Goal: Transaction & Acquisition: Obtain resource

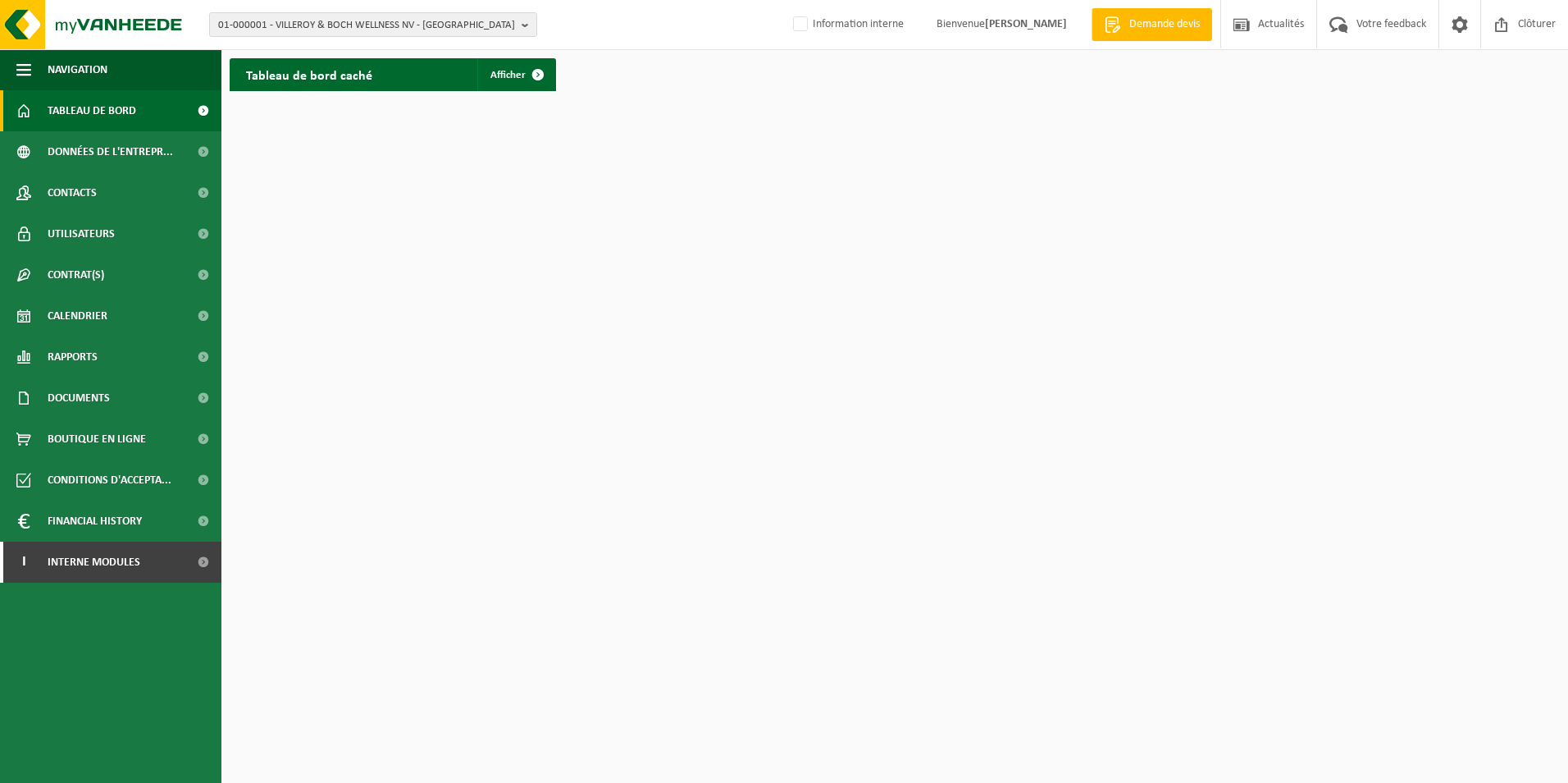
click at [424, 302] on html "01-000001 - VILLEROY & BOCH WELLNESS NV - ROESELARE 01-000001 - VILLEROY & BOCH…" at bounding box center [784, 391] width 1568 height 783
click at [436, 27] on span "01-000001 - VILLEROY & BOCH WELLNESS NV - ROESELARE" at bounding box center [366, 26] width 297 height 25
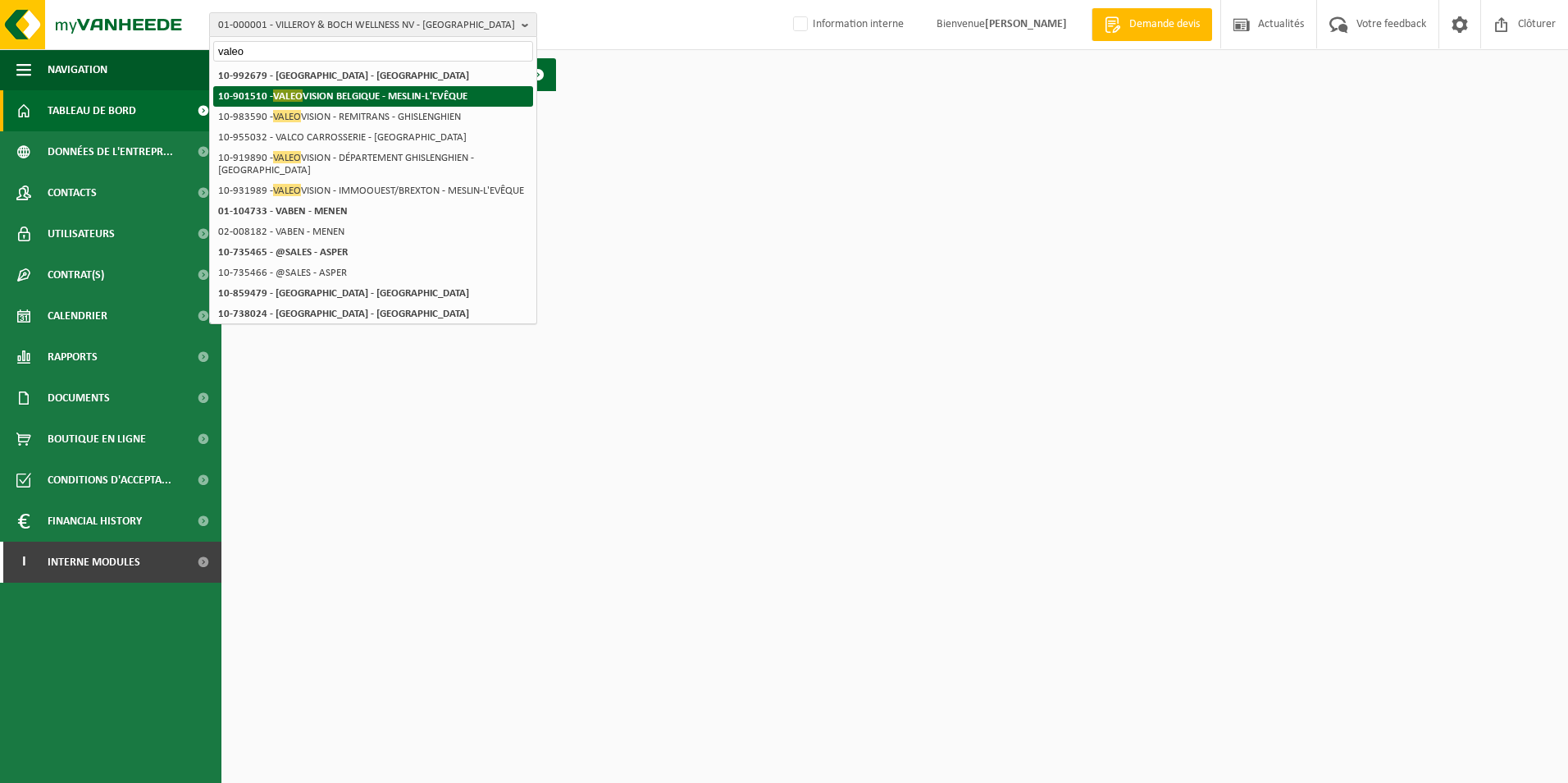
type input "valeo"
click at [389, 96] on strong "10-901510 - VALEO VISION BELGIQUE - MESLIN-L'EVÊQUE" at bounding box center [342, 95] width 249 height 12
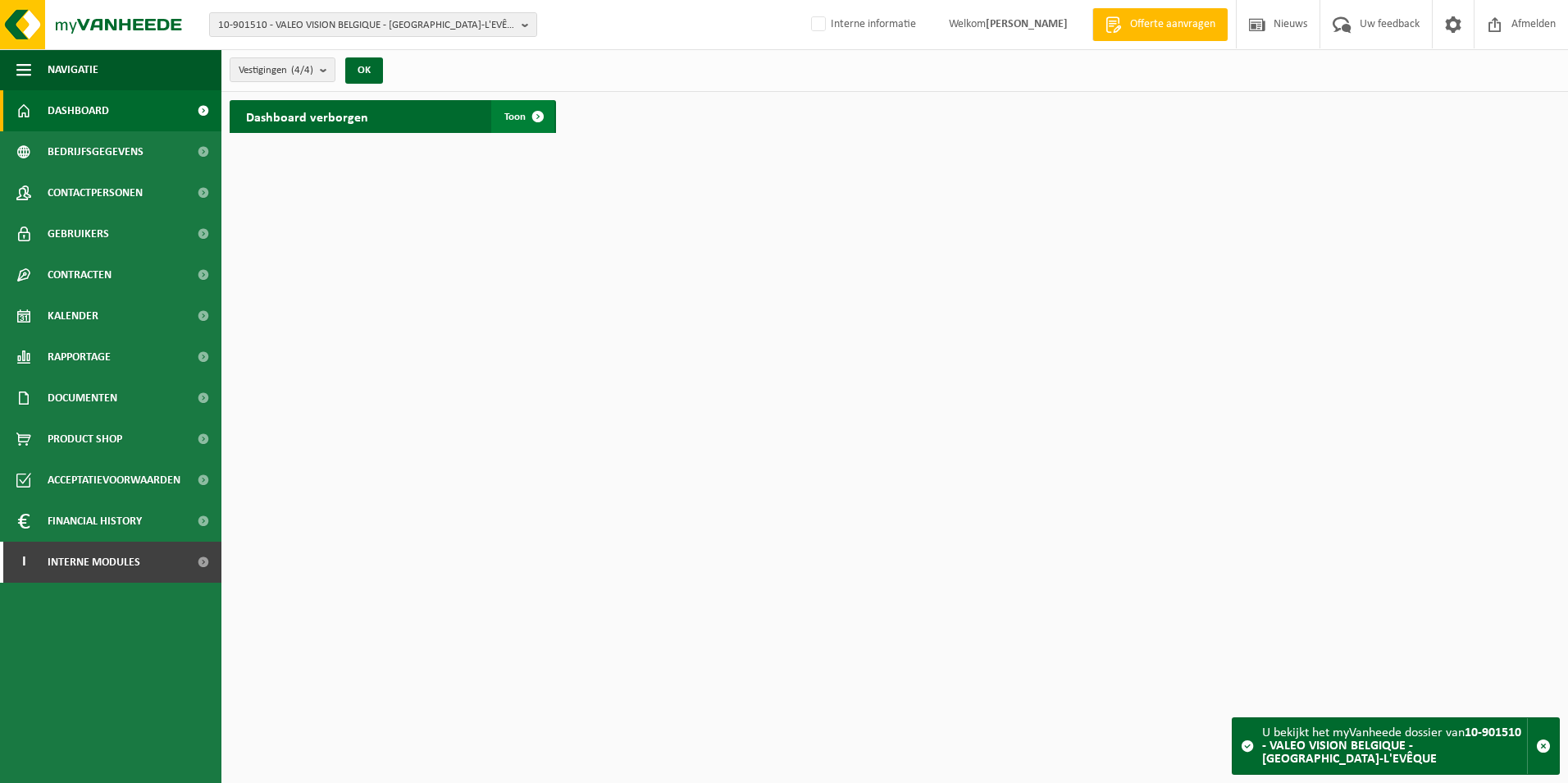
click at [505, 122] on span "Toon" at bounding box center [515, 116] width 21 height 10
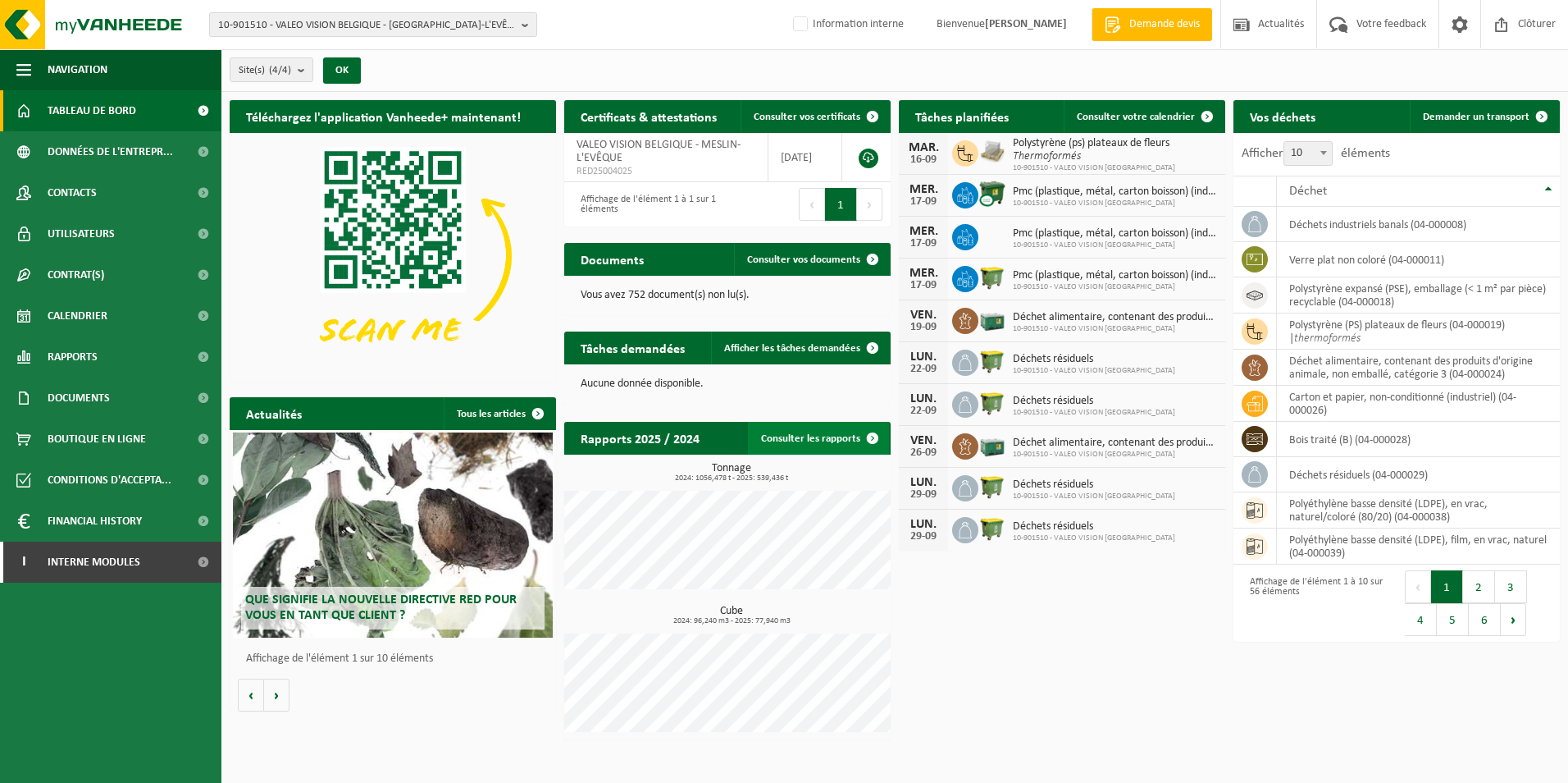
click at [820, 437] on link "Consulter les rapports" at bounding box center [819, 438] width 141 height 33
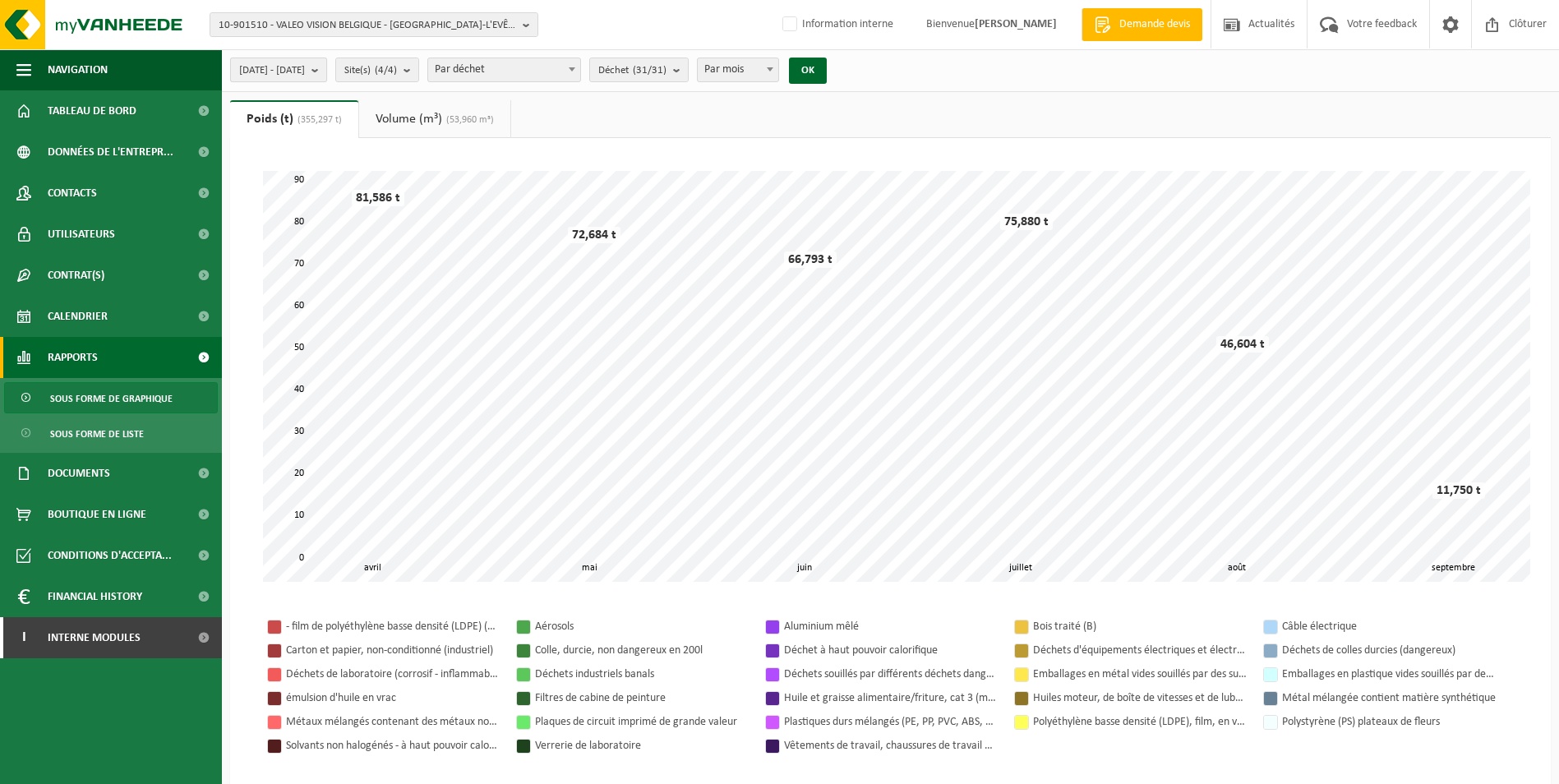
click at [305, 69] on span "2025-04-01 - 2025-09-16" at bounding box center [272, 70] width 66 height 25
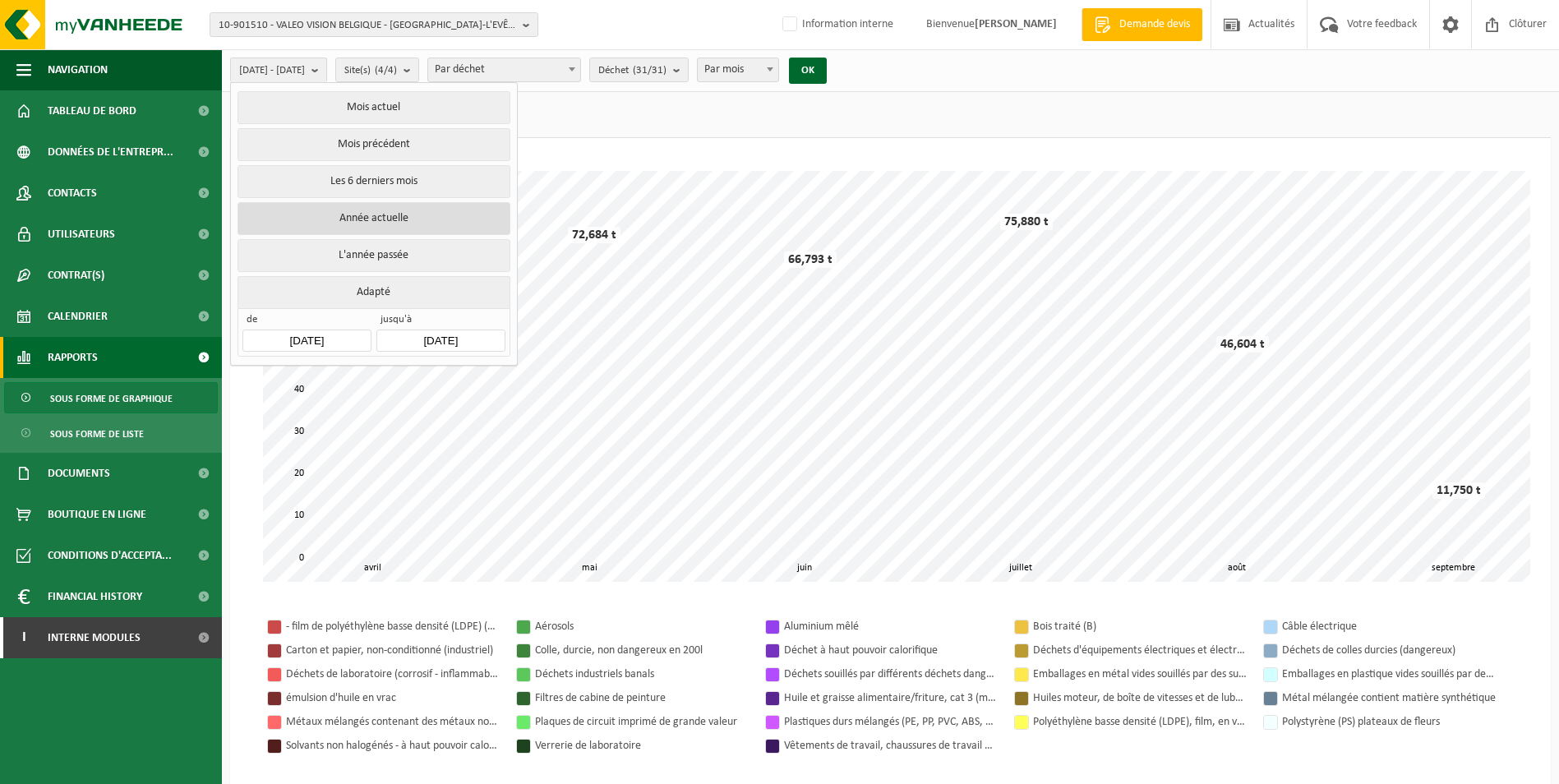
click at [360, 224] on button "Année actuelle" at bounding box center [374, 218] width 273 height 33
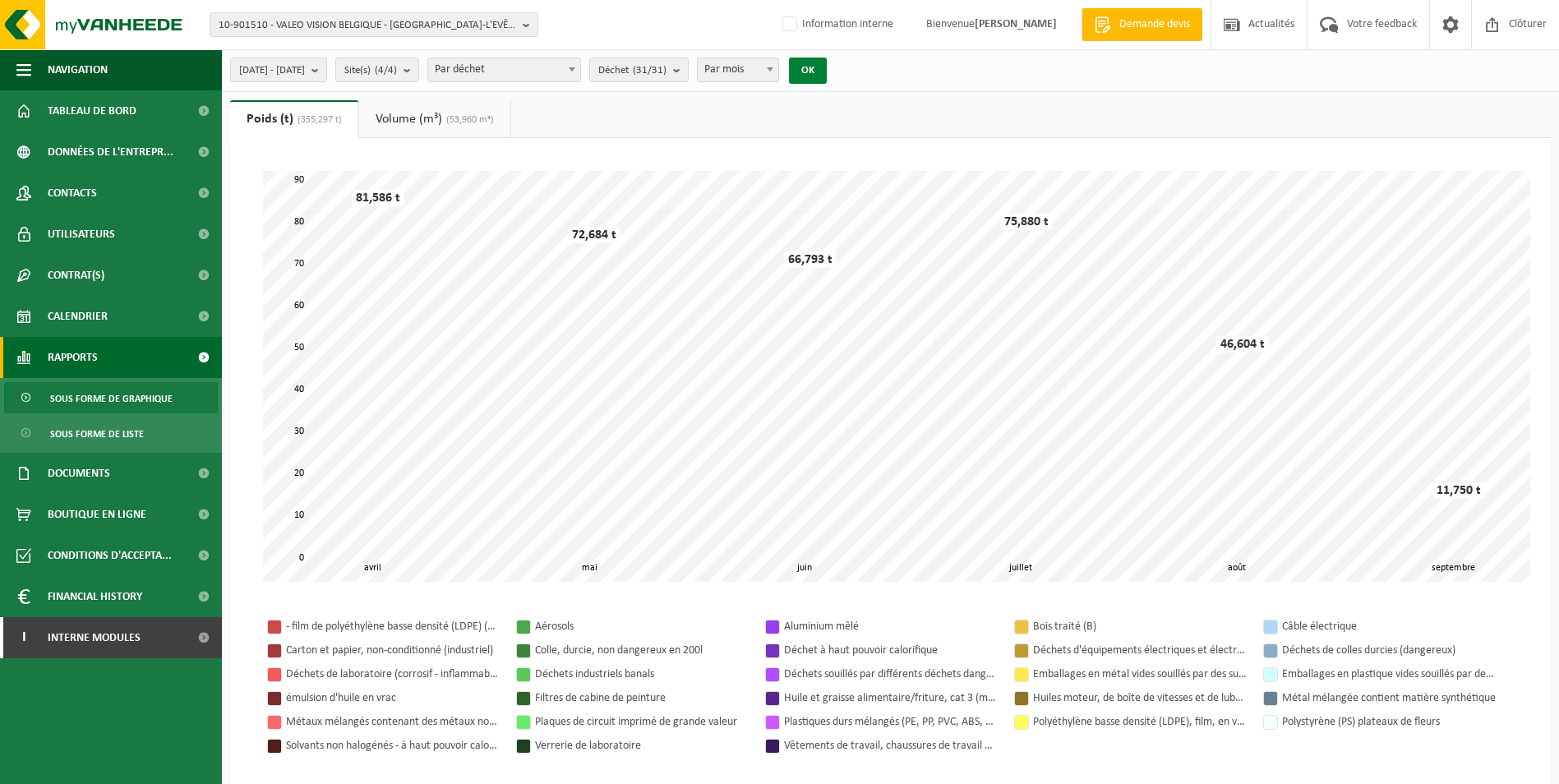
click at [827, 70] on button "OK" at bounding box center [808, 70] width 38 height 27
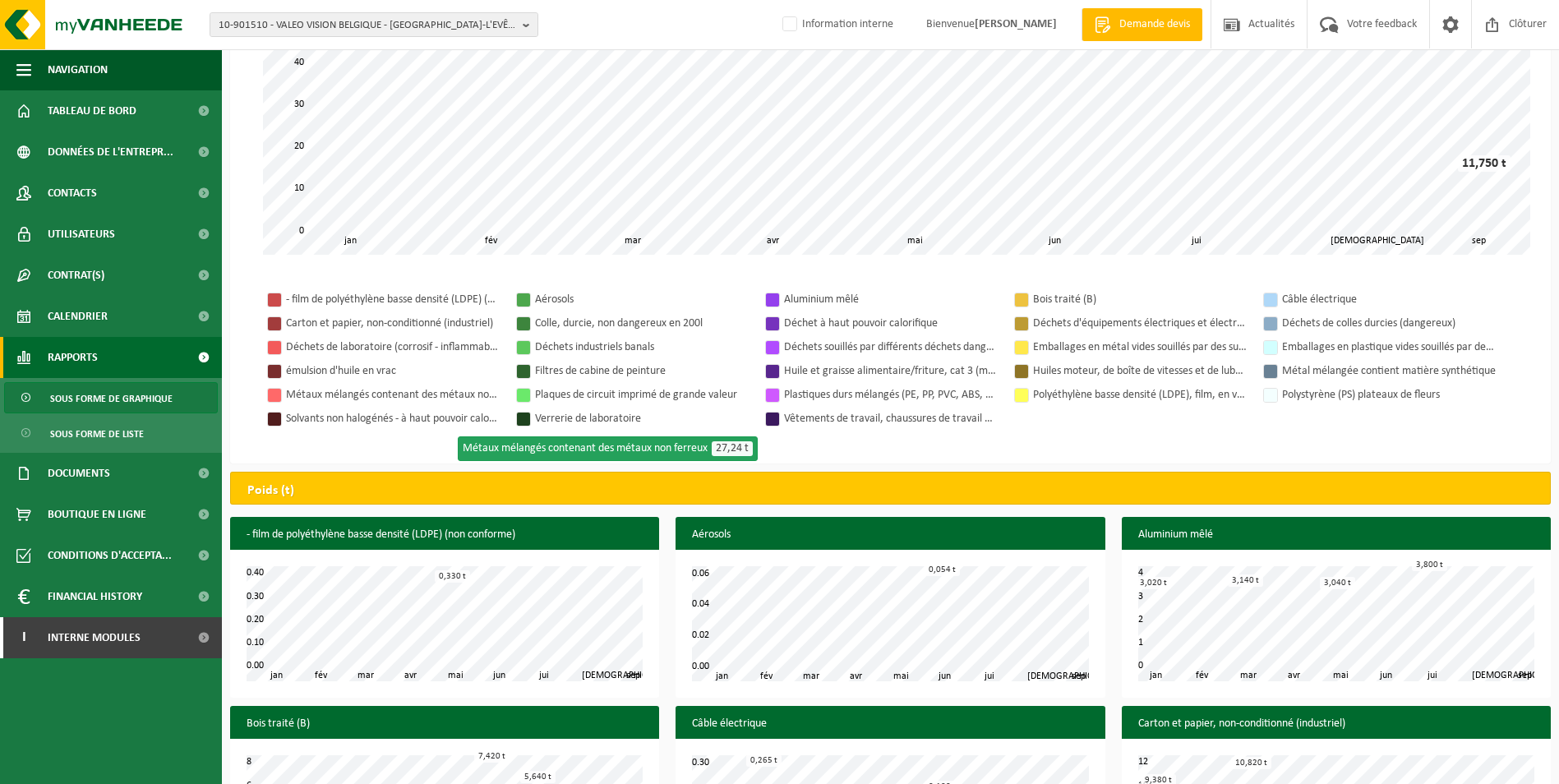
scroll to position [329, 0]
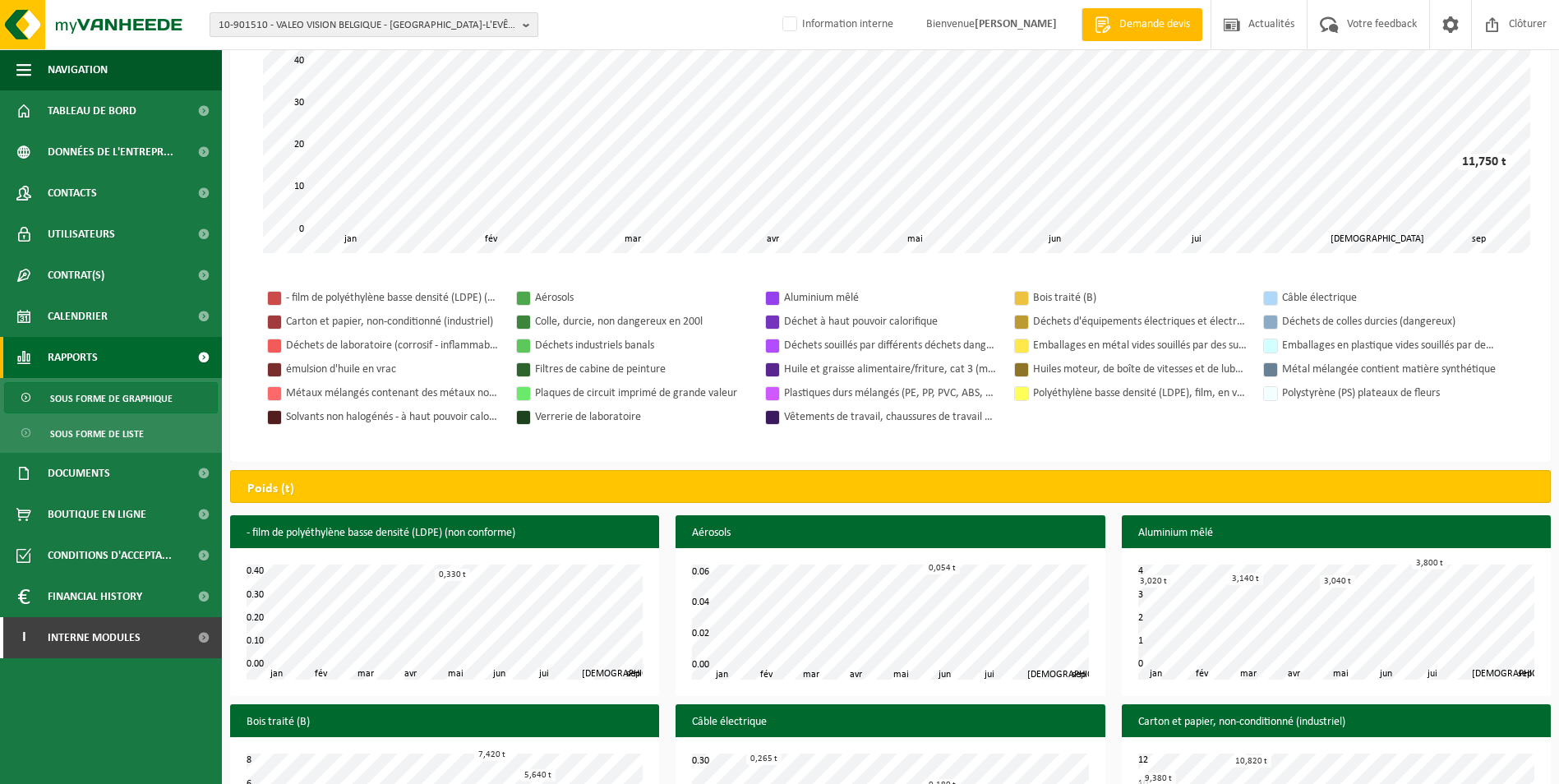
click at [333, 25] on span "10-901510 - VALEO VISION BELGIQUE - MESLIN-L'EVÊQUE" at bounding box center [367, 26] width 297 height 25
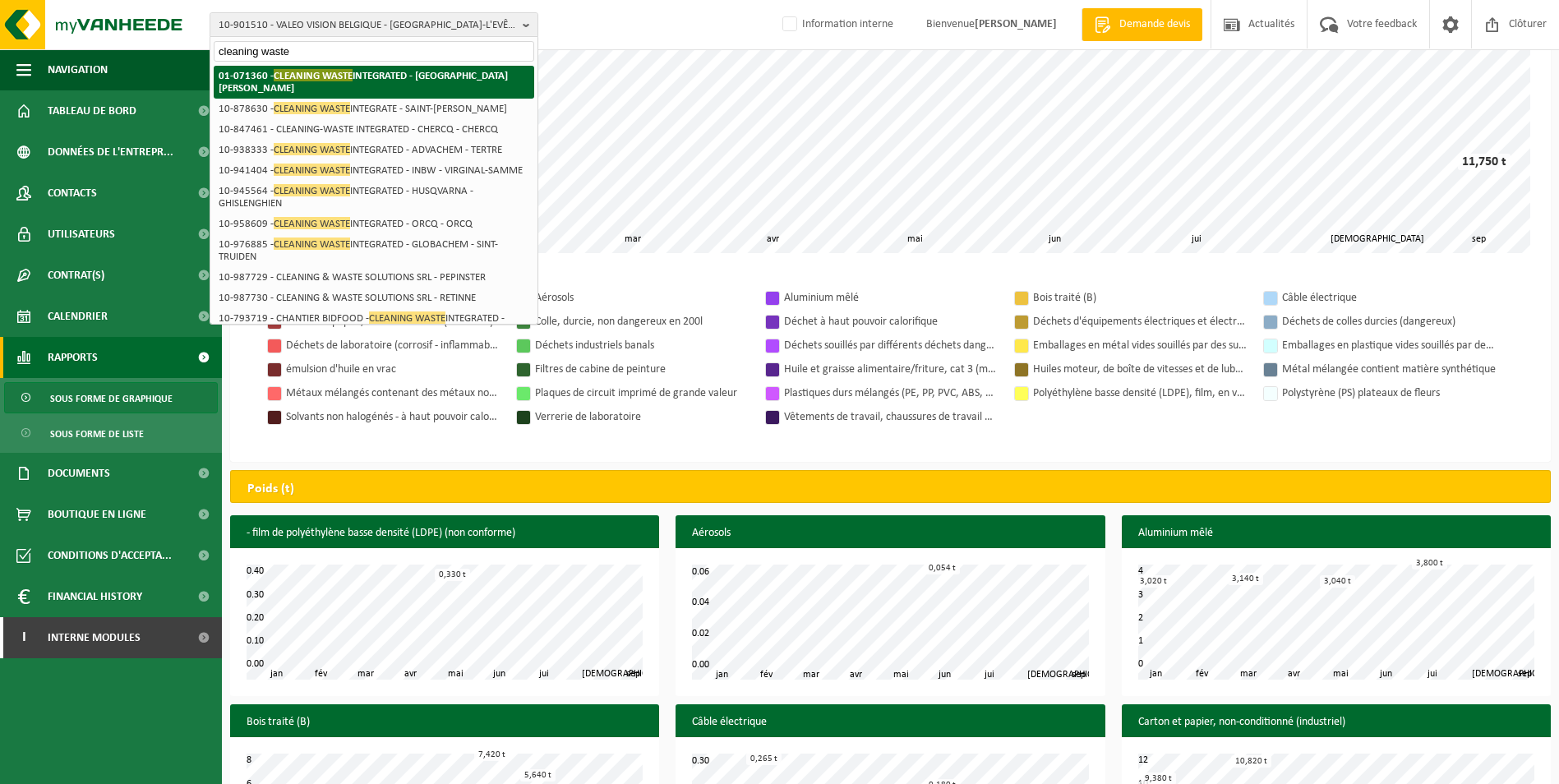
type input "cleaning waste"
click at [500, 80] on li "01-071360 - CLEANING WASTE INTEGRATED - SAINT-GHISLAIN" at bounding box center [374, 82] width 320 height 33
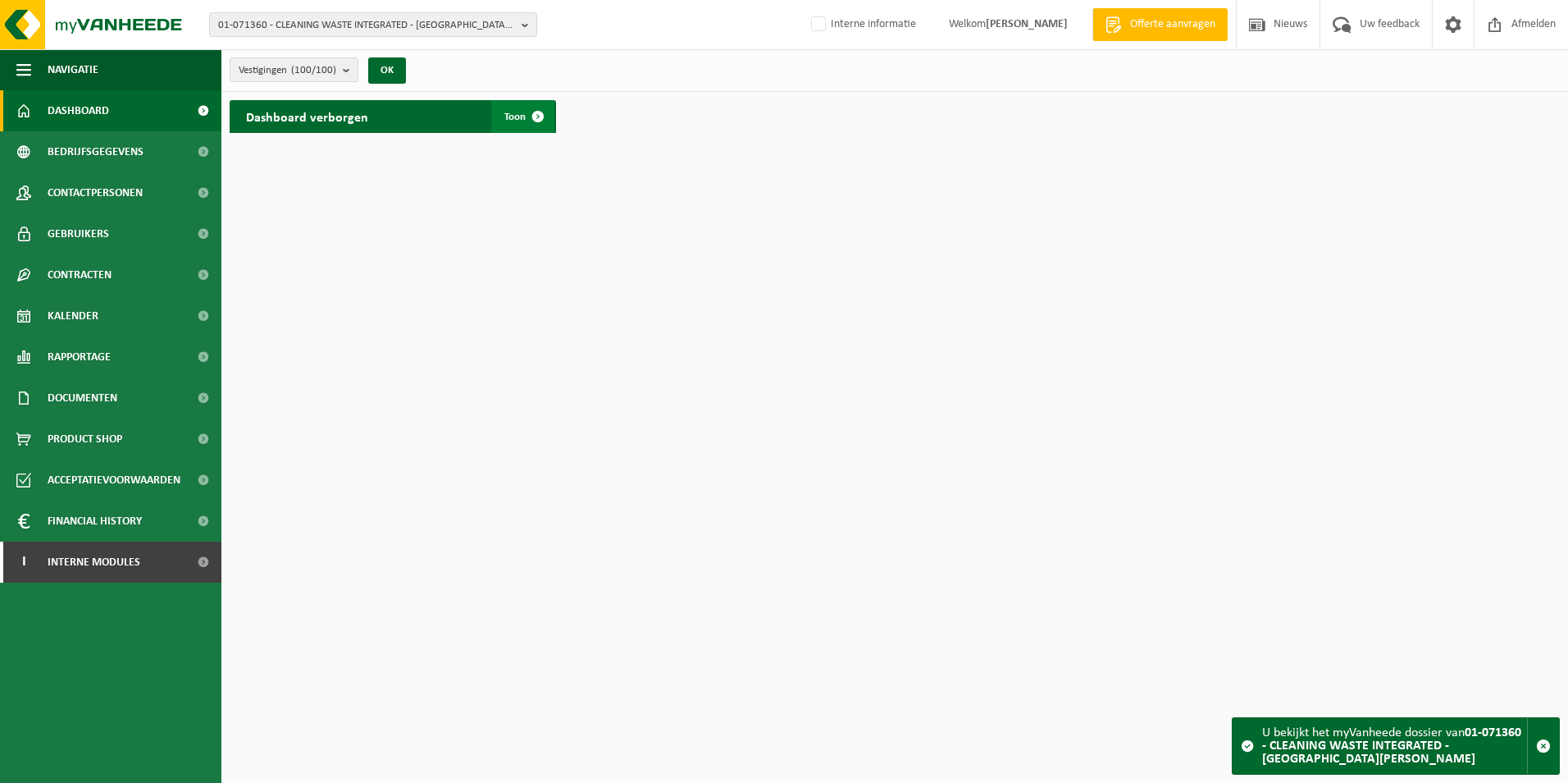
click at [513, 124] on link "Toon" at bounding box center [523, 116] width 63 height 33
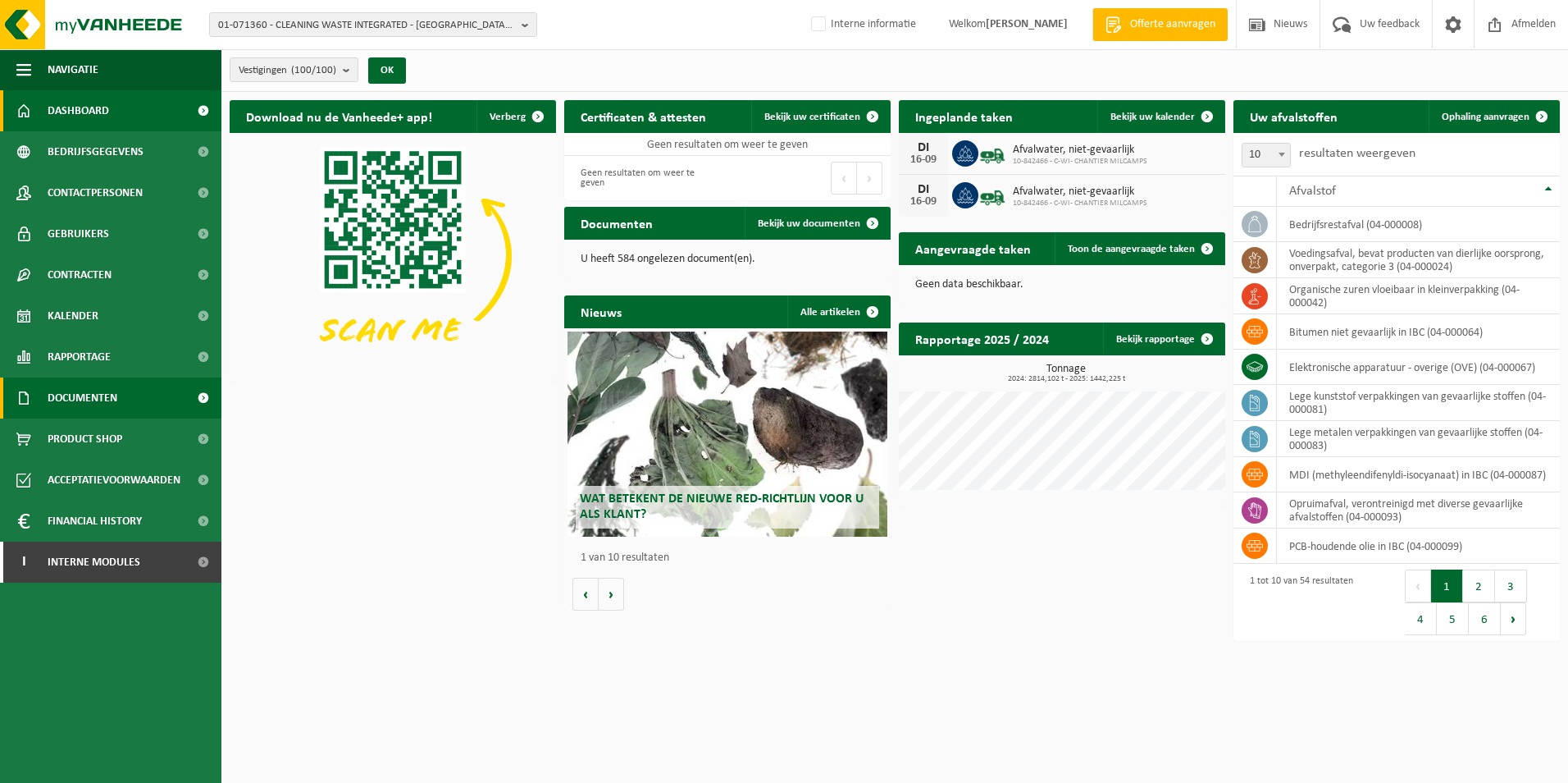
click at [129, 392] on link "Documenten" at bounding box center [110, 398] width 222 height 41
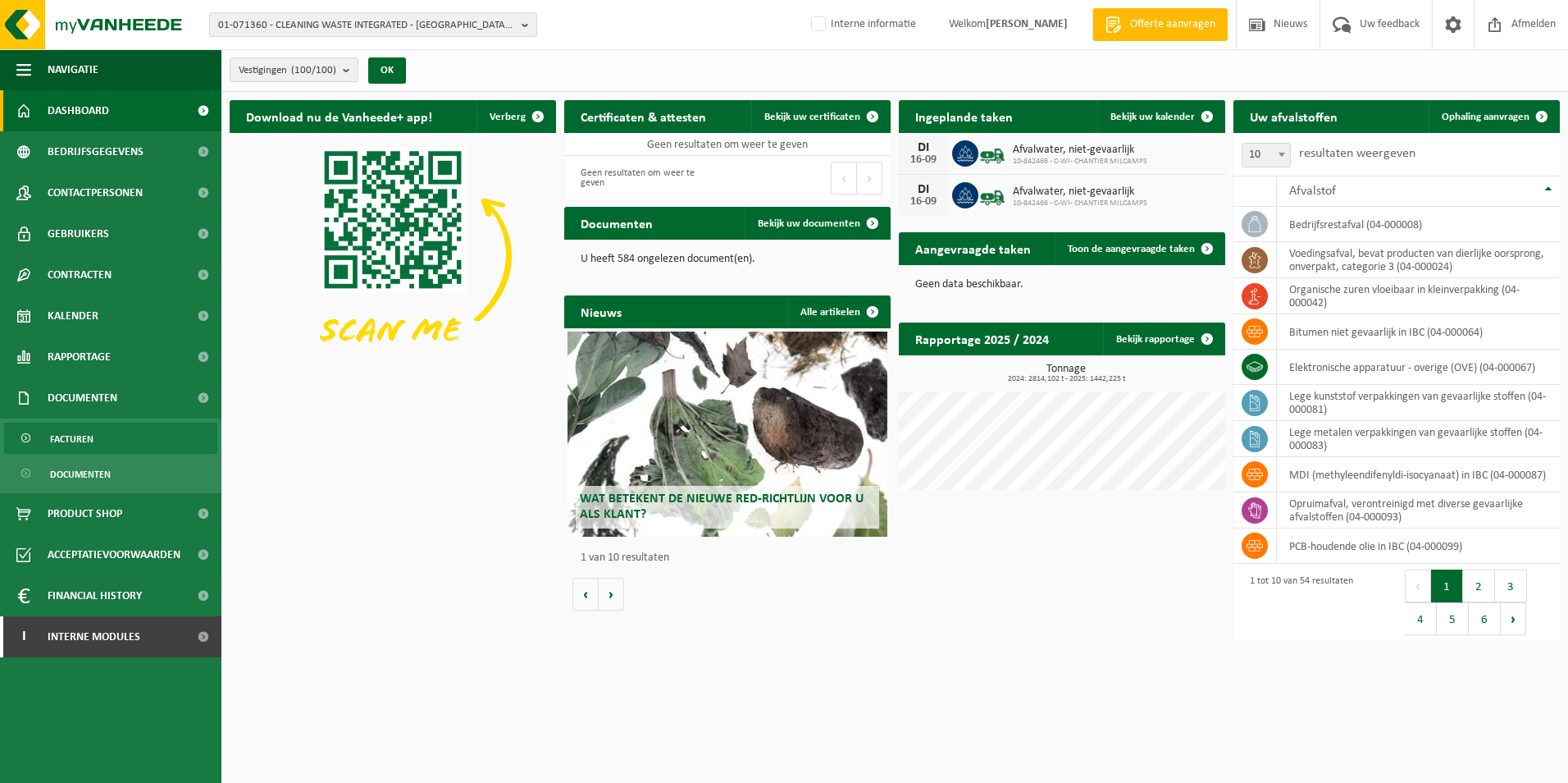
click at [125, 442] on link "Facturen" at bounding box center [110, 438] width 213 height 31
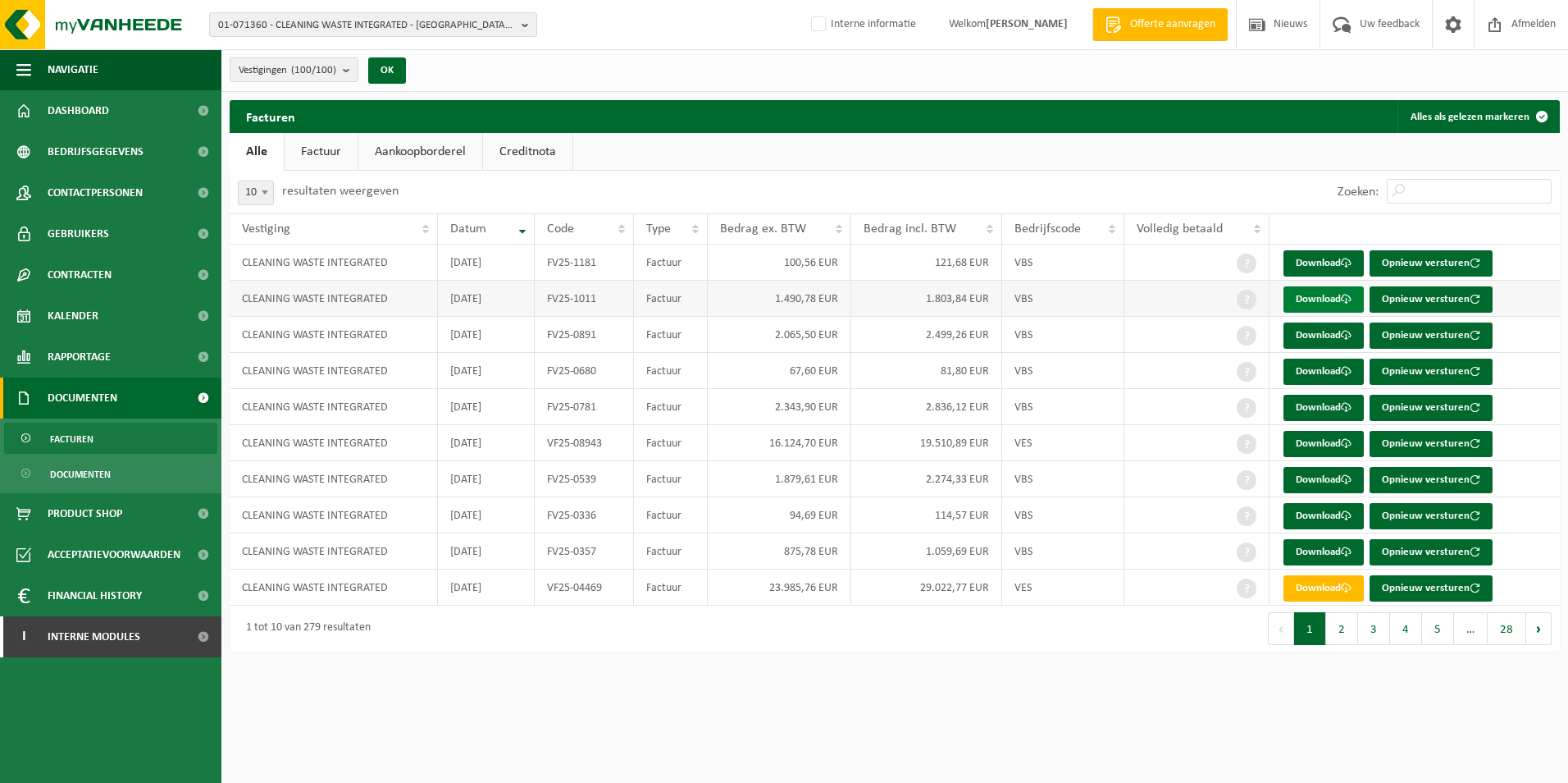
click at [1294, 296] on link "Download" at bounding box center [1324, 300] width 81 height 27
